Goal: Navigation & Orientation: Understand site structure

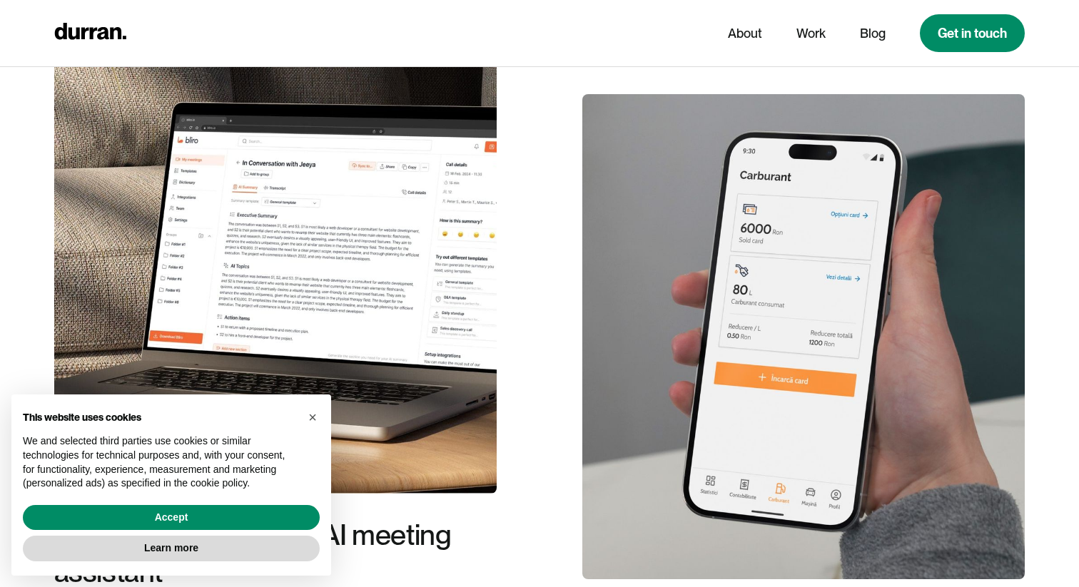
scroll to position [2742, 0]
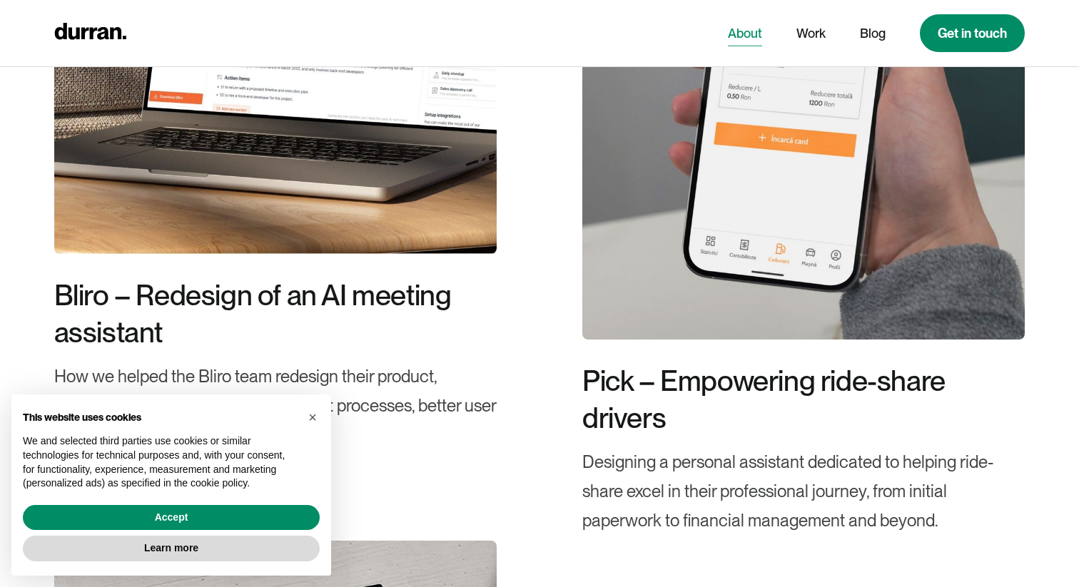
click at [748, 30] on link "About" at bounding box center [745, 33] width 34 height 27
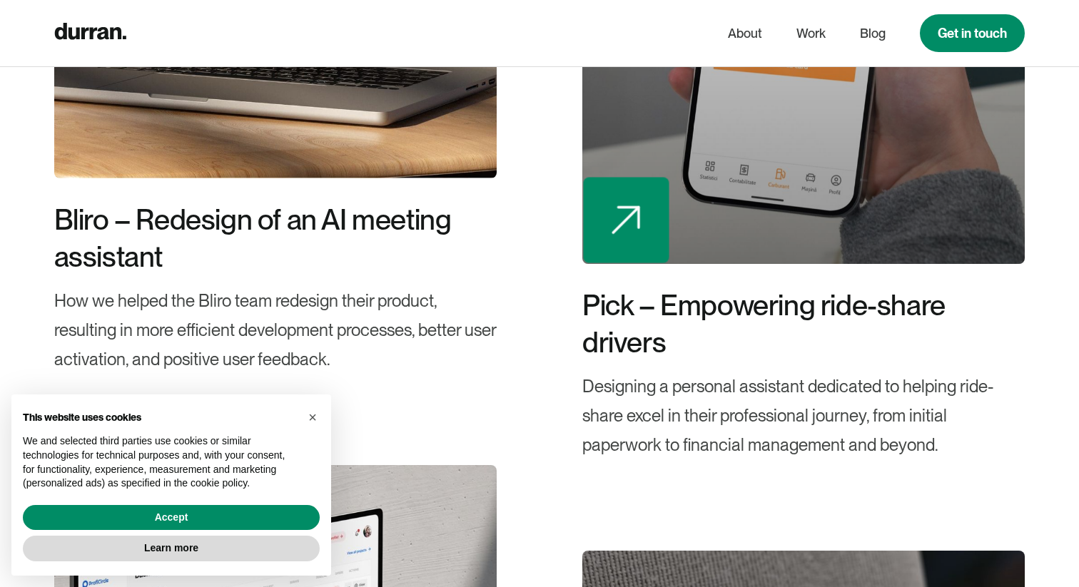
scroll to position [3269, 0]
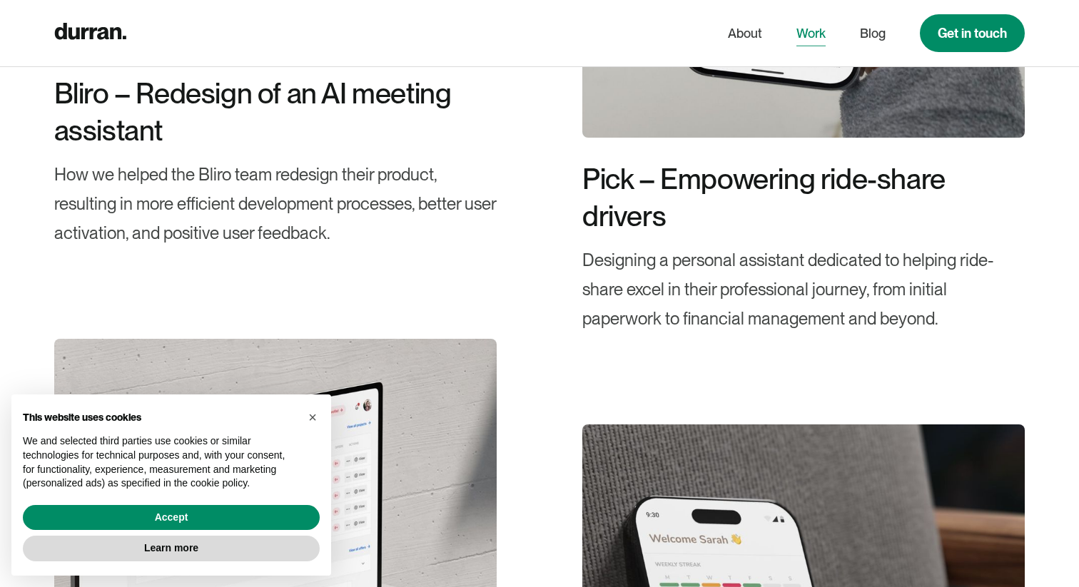
click at [813, 39] on link "Work" at bounding box center [810, 33] width 29 height 27
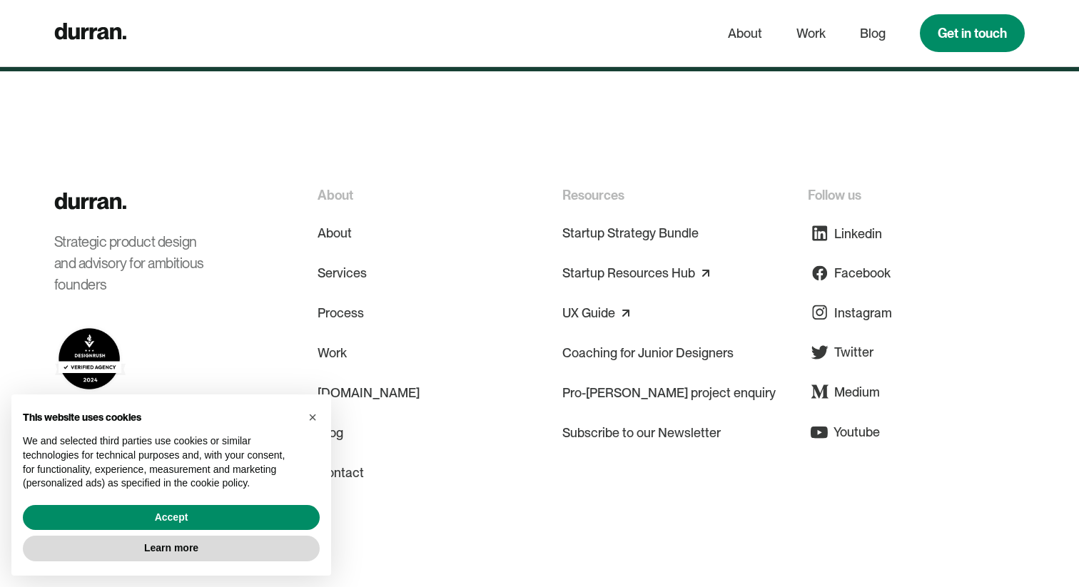
scroll to position [5520, 0]
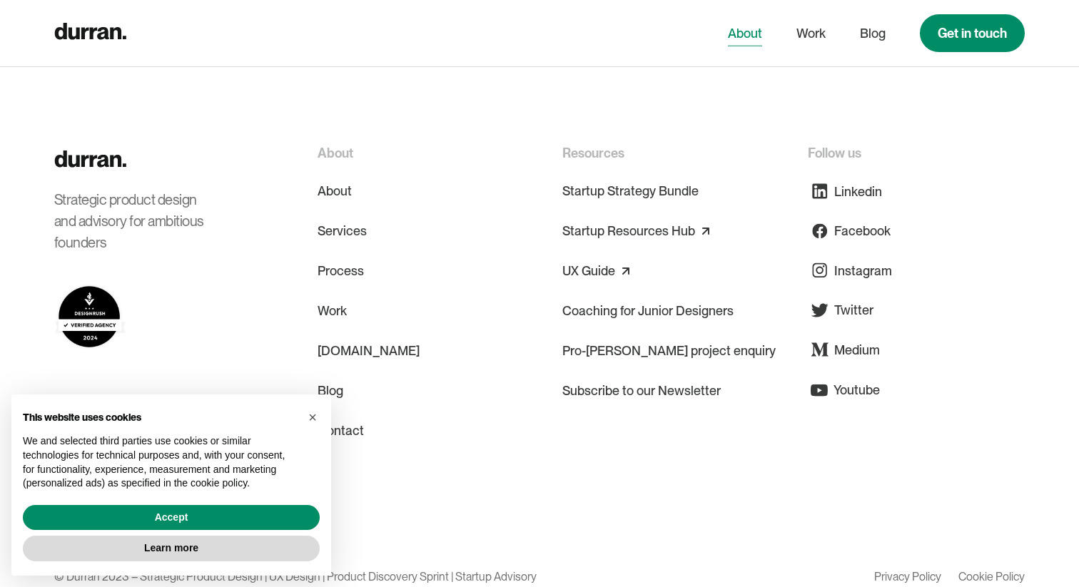
click at [745, 34] on link "About" at bounding box center [745, 33] width 34 height 27
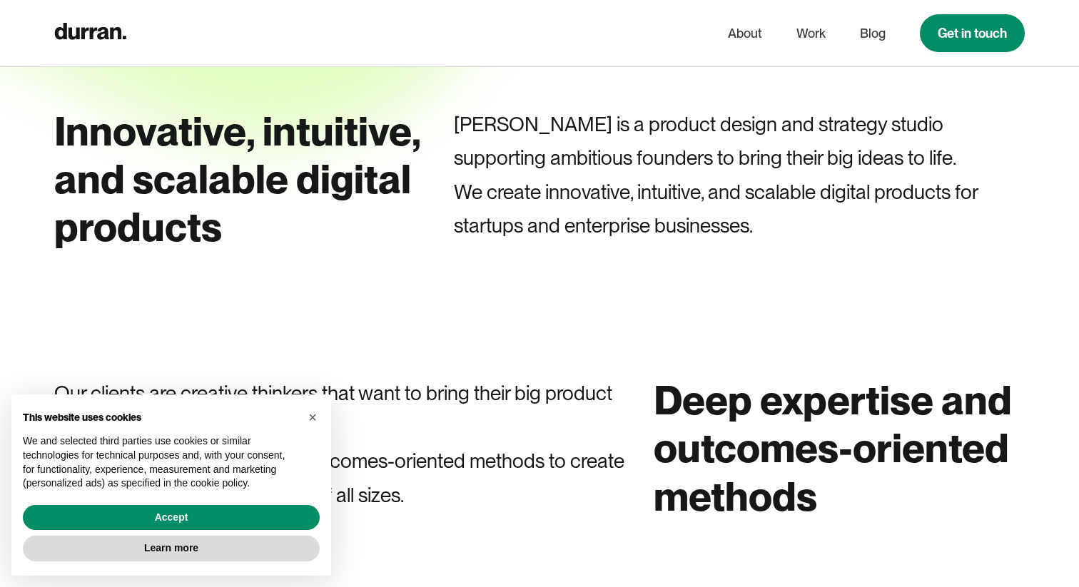
scroll to position [348, 0]
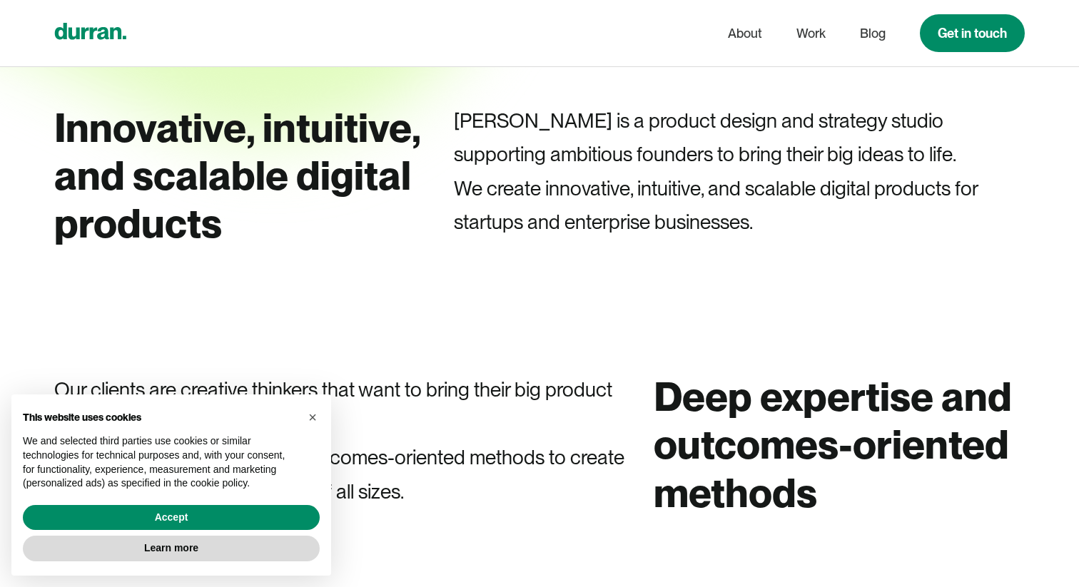
click at [100, 20] on div "home" at bounding box center [90, 33] width 72 height 28
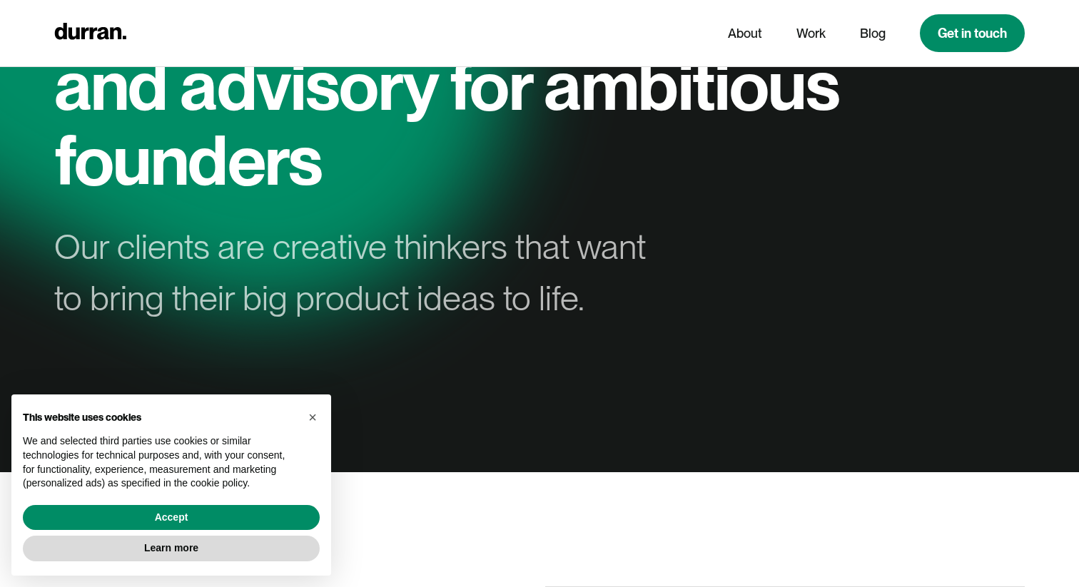
scroll to position [321, 0]
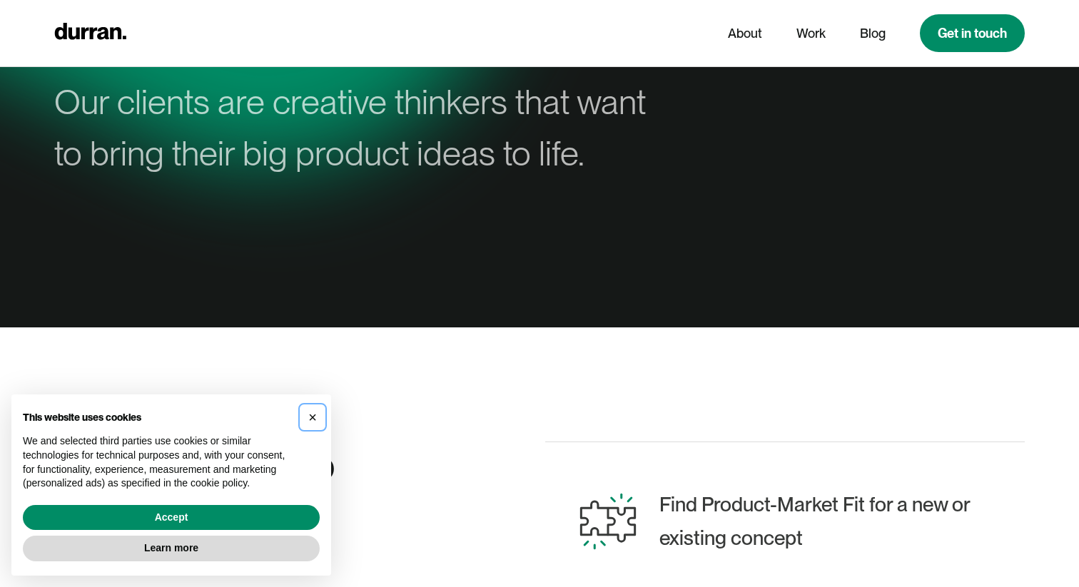
click at [322, 424] on button "×" at bounding box center [312, 417] width 23 height 23
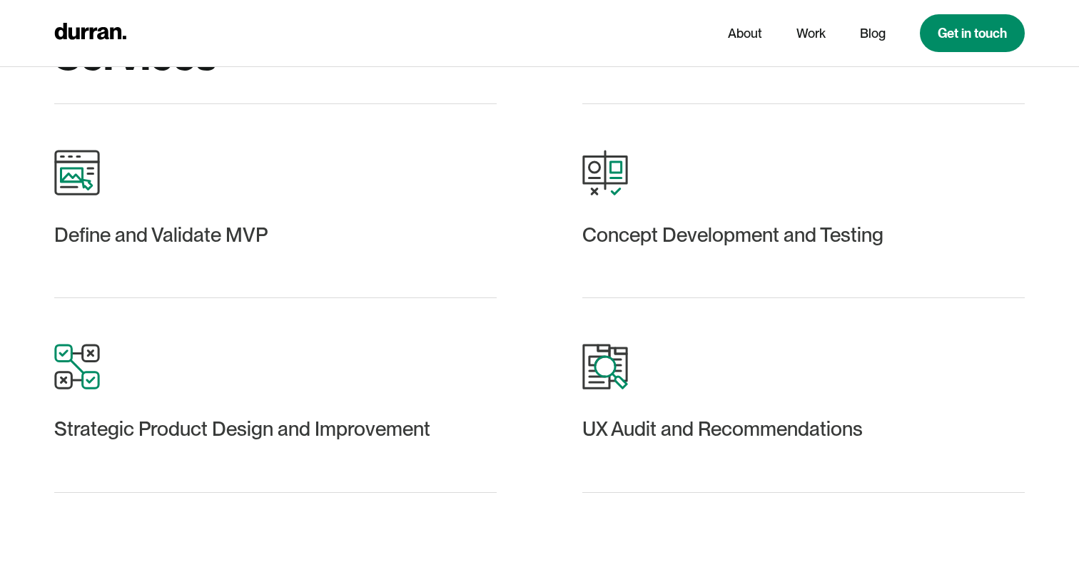
scroll to position [2002, 0]
